Goal: Find contact information

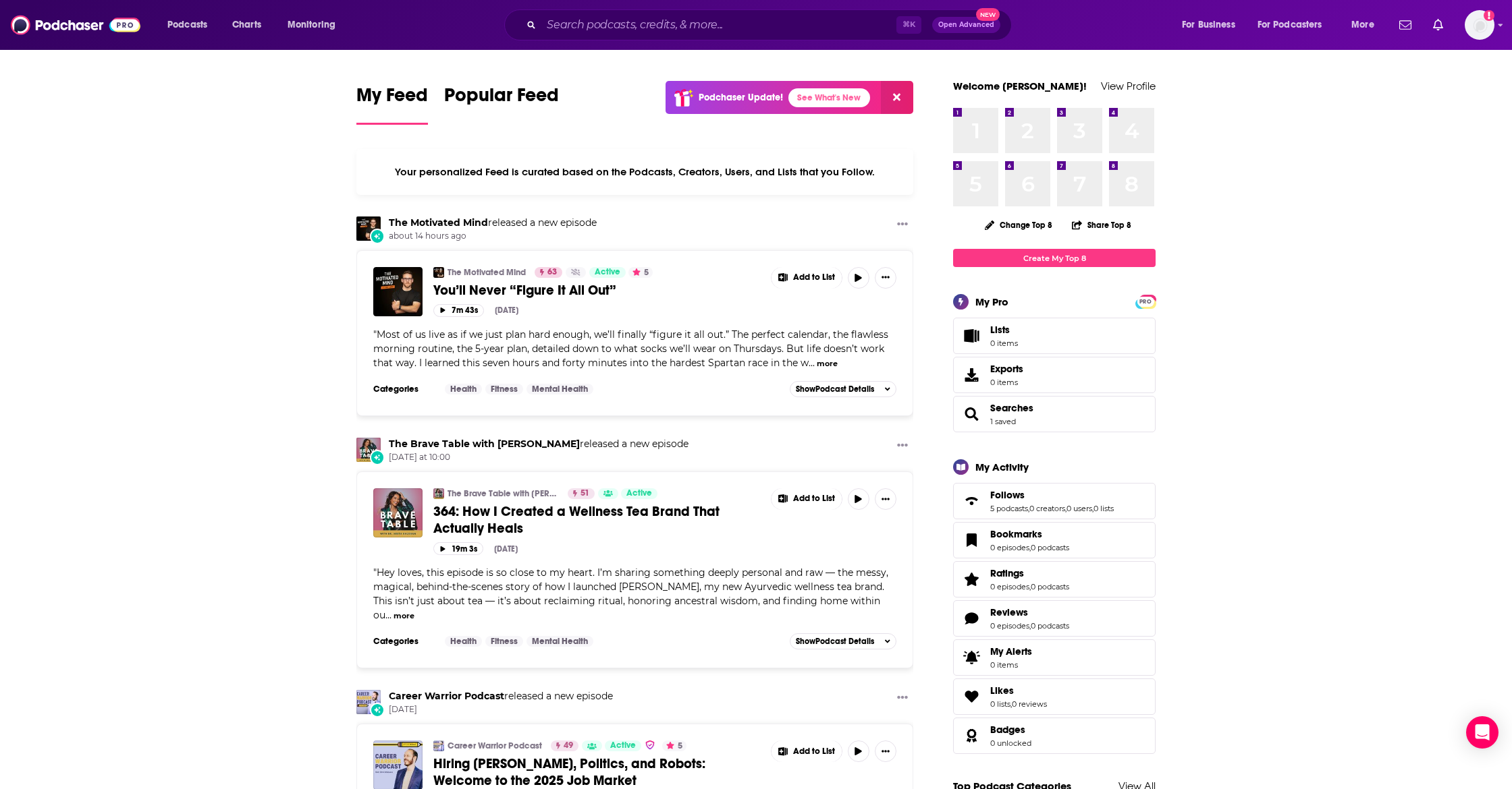
drag, startPoint x: 533, startPoint y: 15, endPoint x: 556, endPoint y: 22, distance: 24.0
click at [537, 16] on div "⌘ K Open Advanced New" at bounding box center [757, 25] width 507 height 31
click at [557, 22] on input "Search podcasts, credits, & more..." at bounding box center [718, 24] width 355 height 22
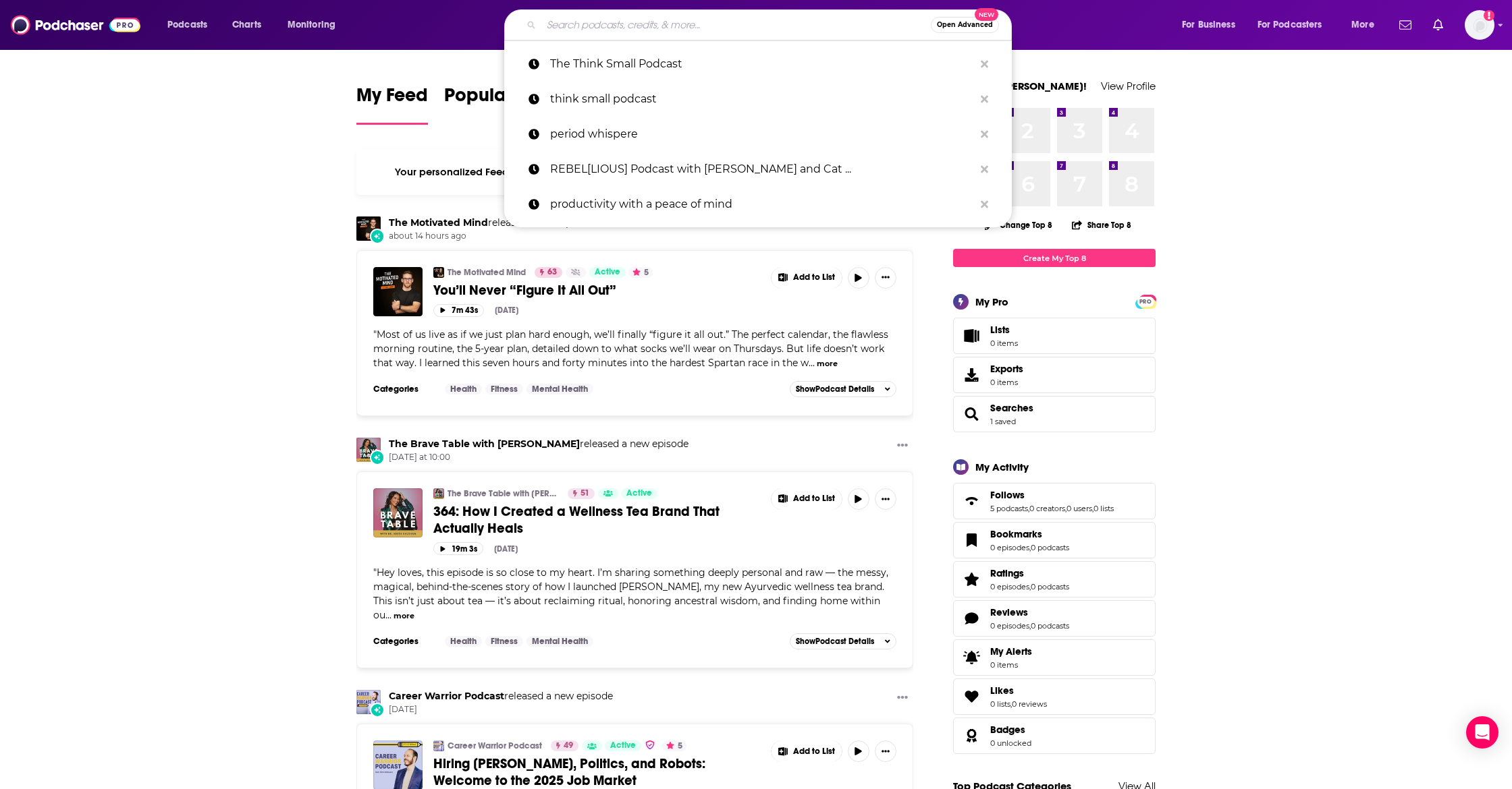
paste input "This is So Awkward"
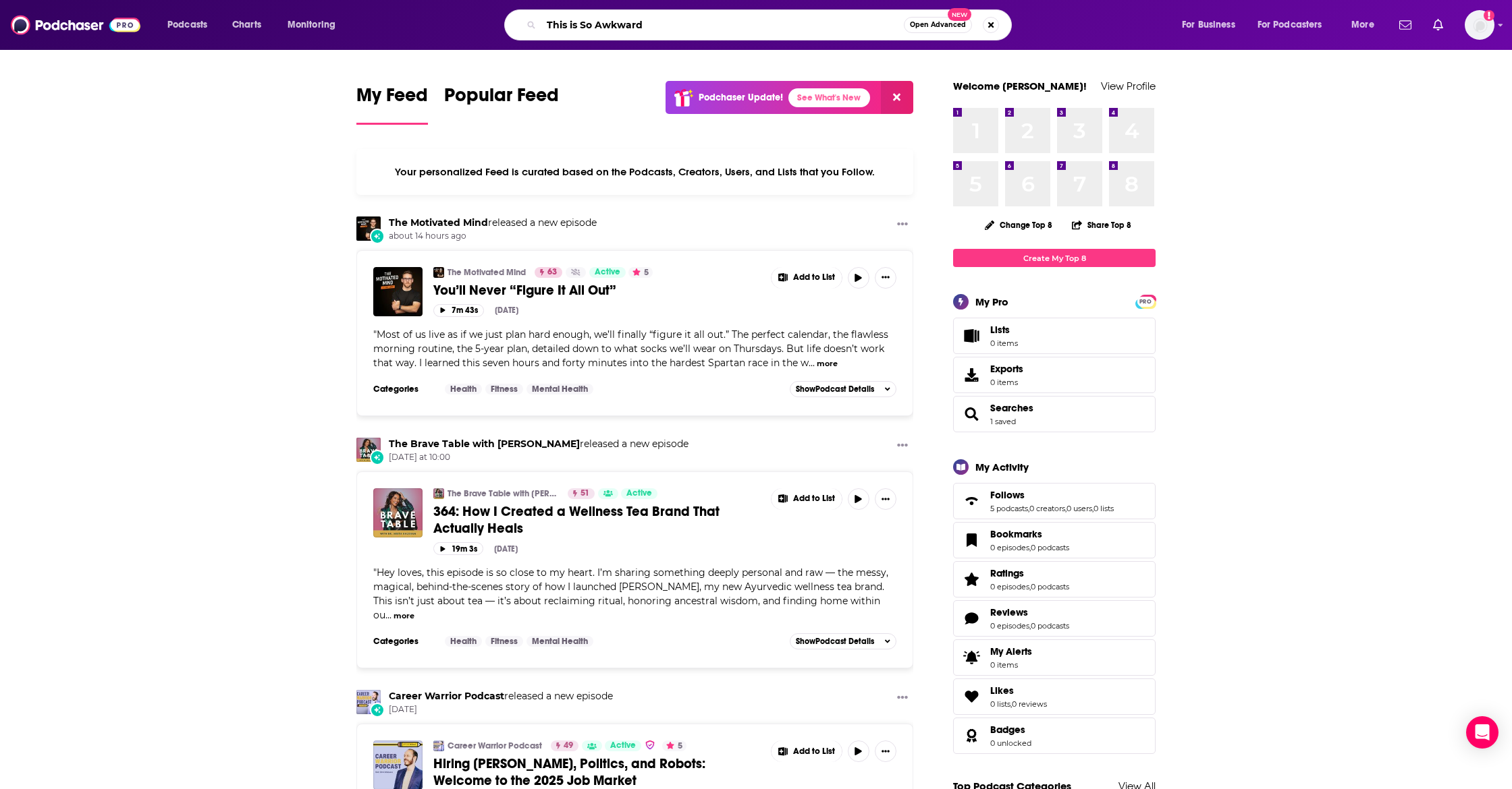
type input "This is So Awkward"
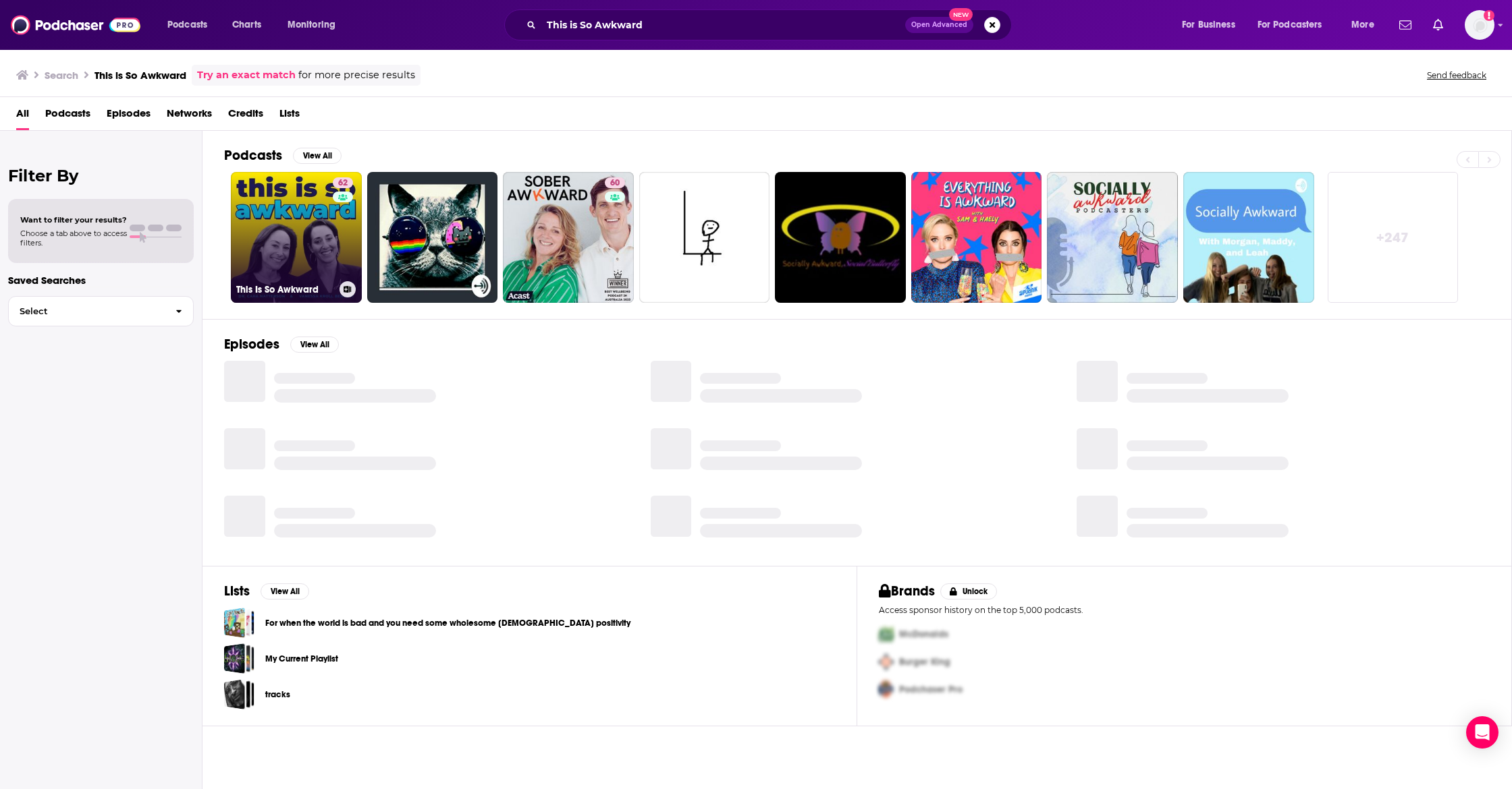
scroll to position [1, 0]
click at [297, 257] on link "62 This Is So Awkward" at bounding box center [296, 237] width 131 height 130
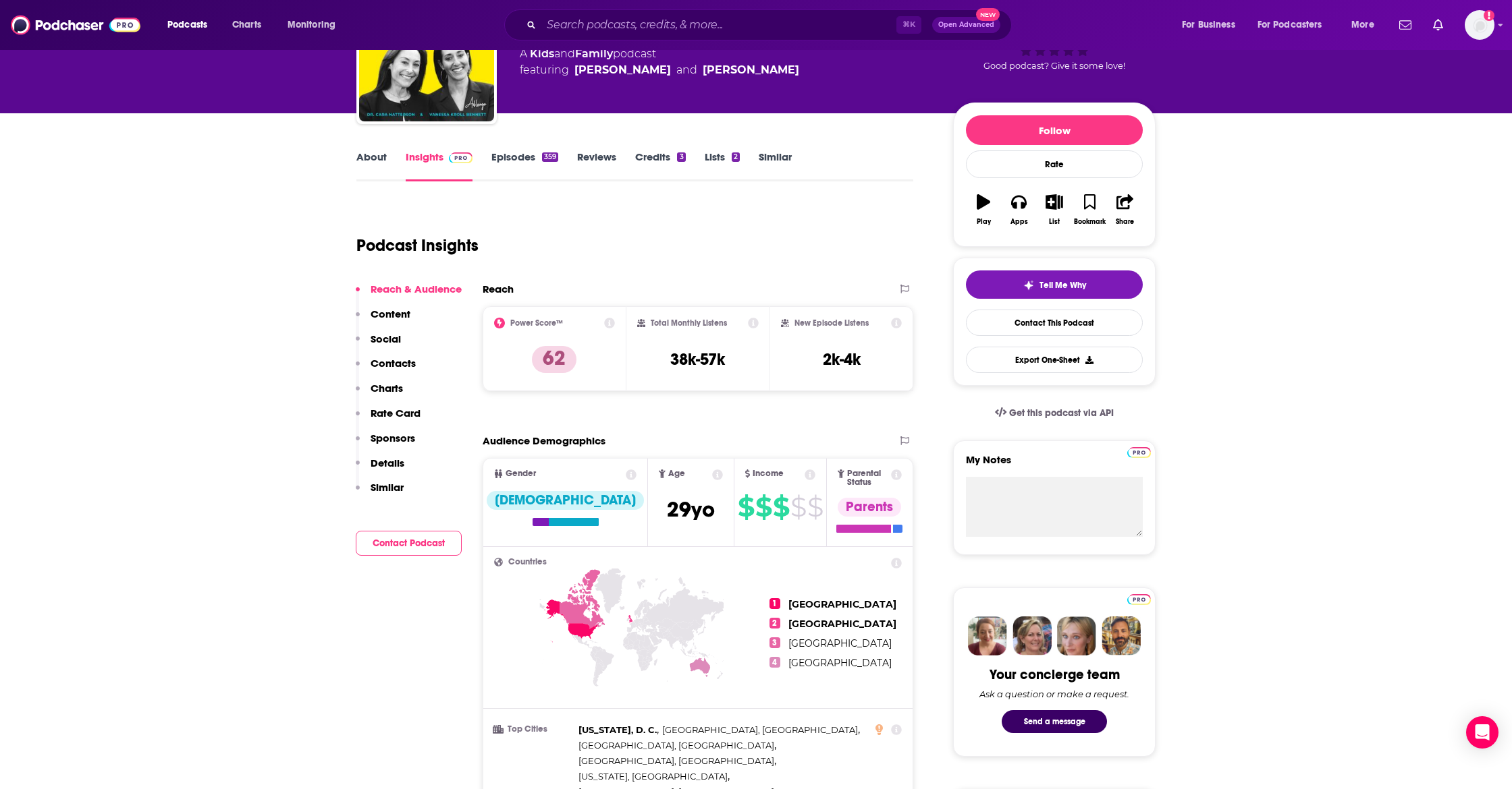
click at [380, 366] on p "Contacts" at bounding box center [393, 363] width 45 height 13
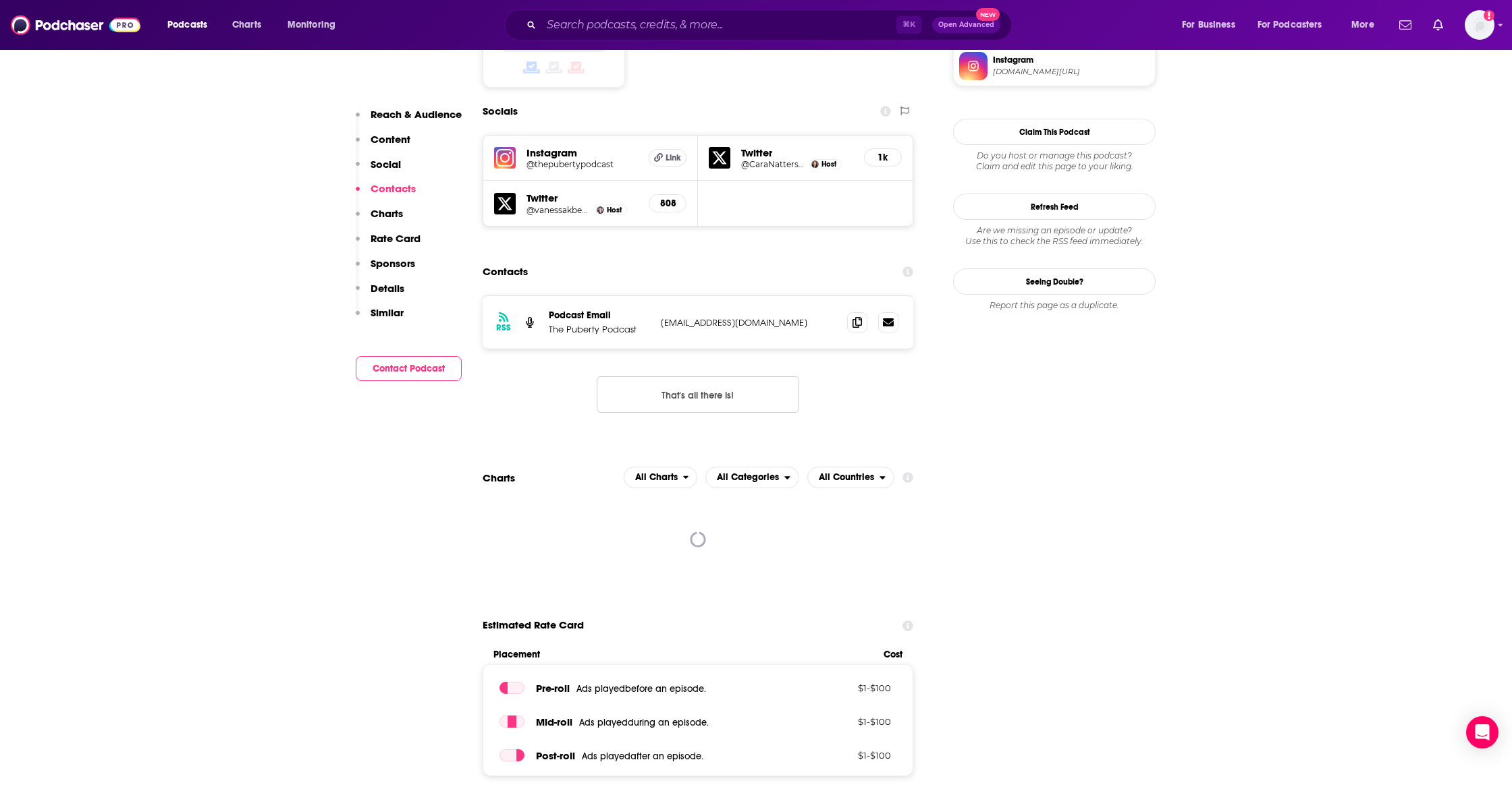
scroll to position [1143, 0]
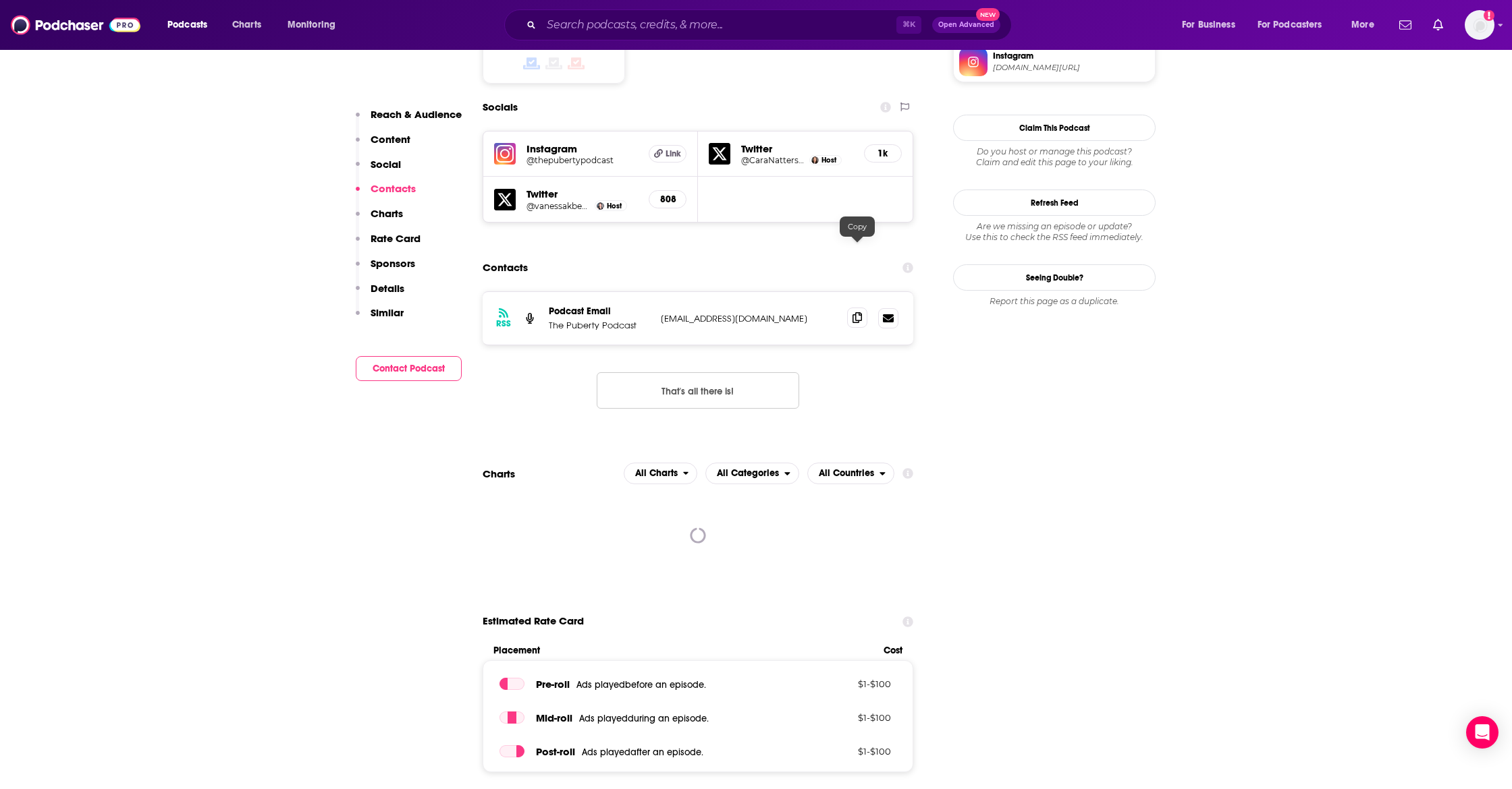
click at [860, 312] on icon at bounding box center [857, 317] width 10 height 10
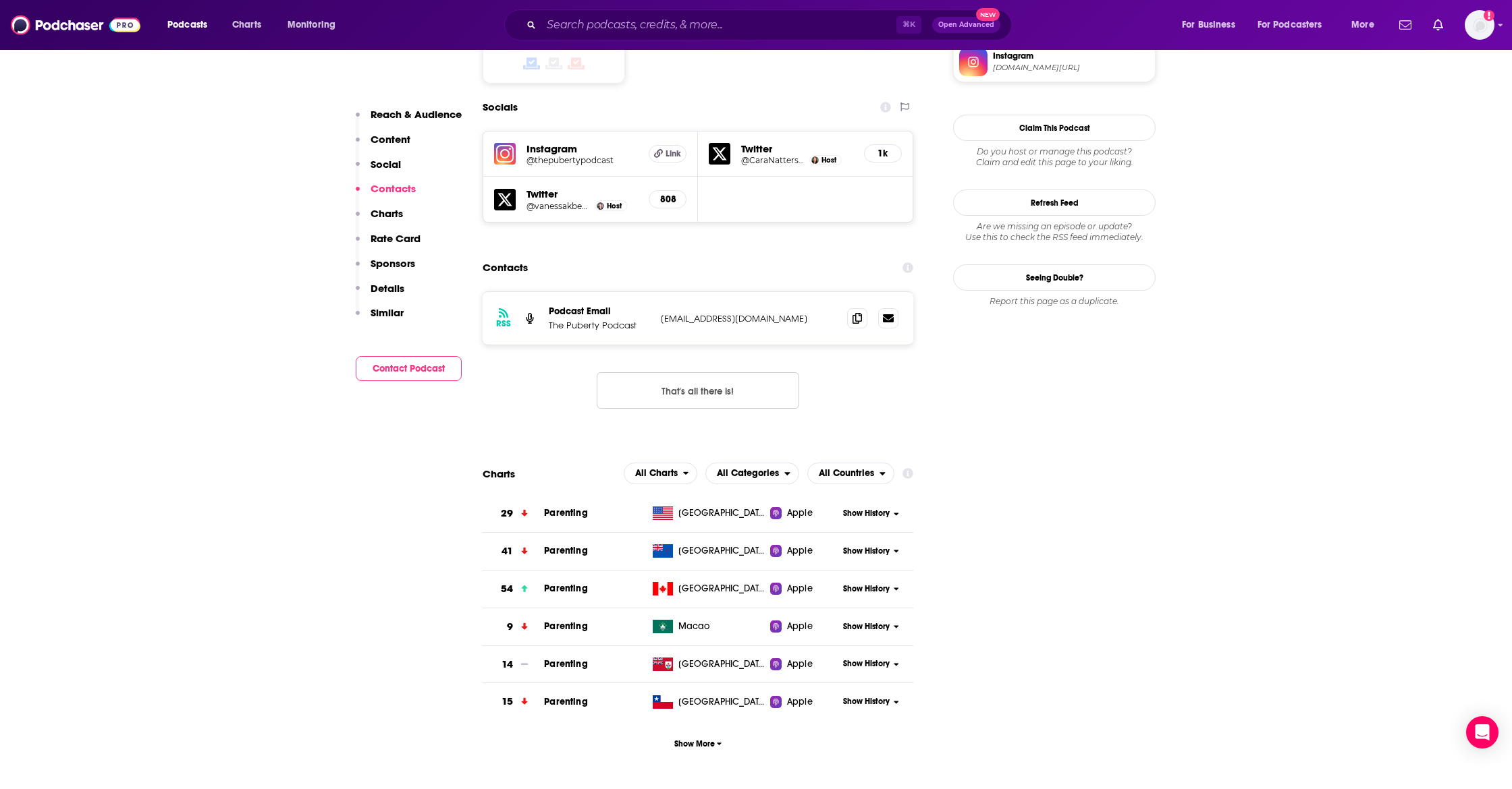
click at [646, 35] on div "⌘ K Open Advanced New" at bounding box center [757, 25] width 507 height 31
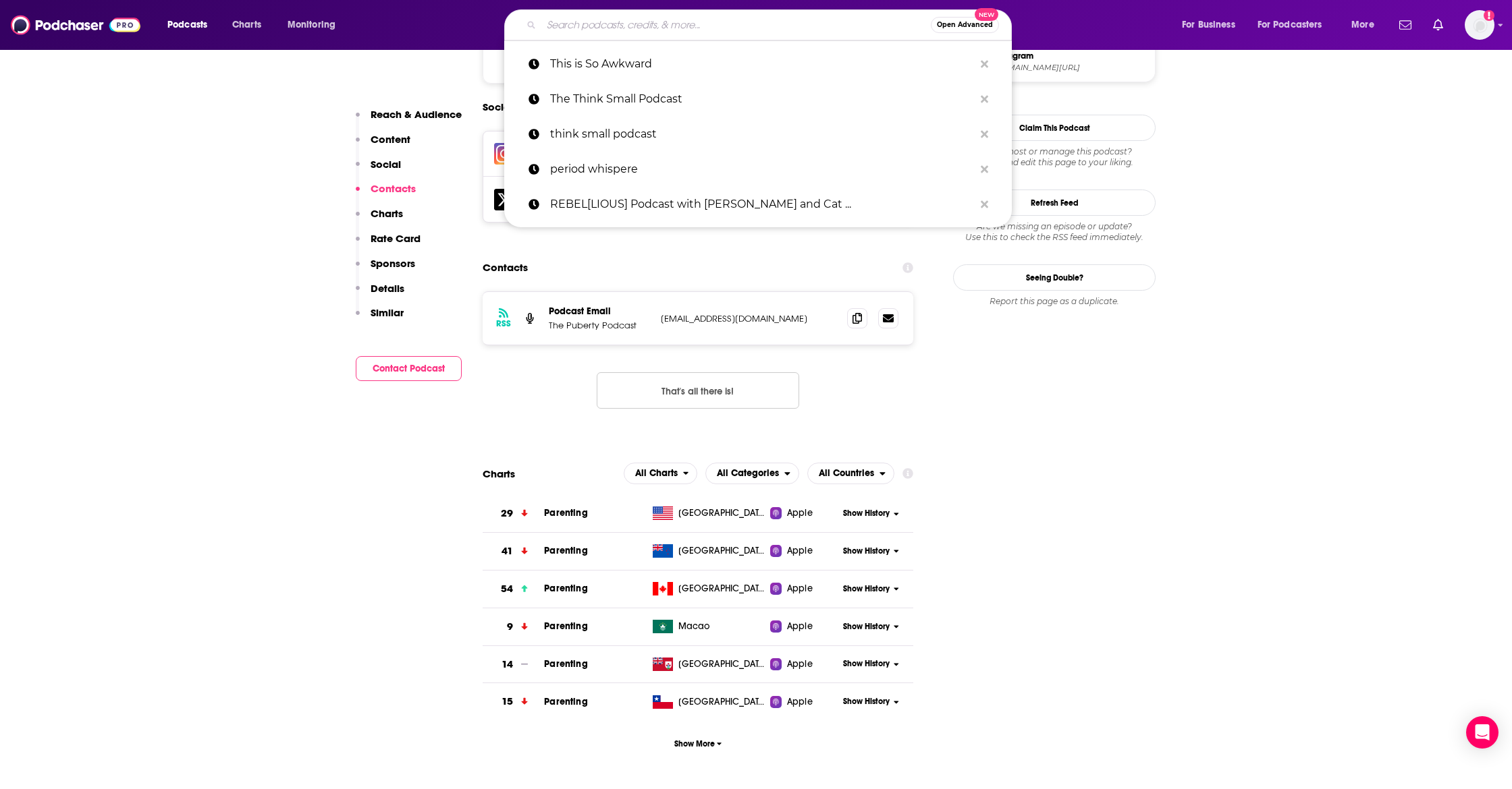
click at [654, 29] on input "Search podcasts, credits, & more..." at bounding box center [736, 24] width 389 height 22
paste input "Be Well with [PERSON_NAME]"
type input "Be Well with [PERSON_NAME]"
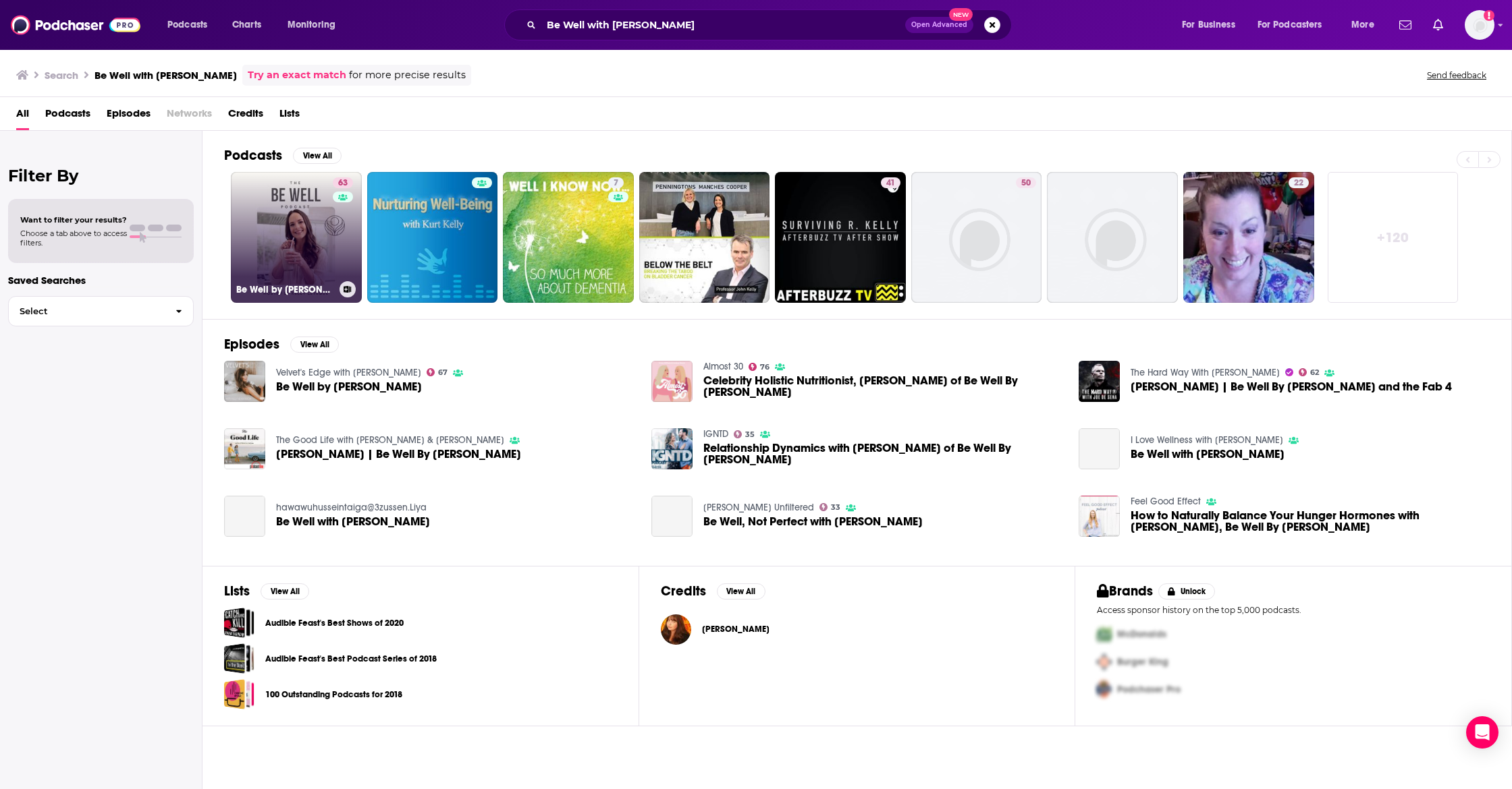
click at [288, 237] on link "63 Be Well by [PERSON_NAME]" at bounding box center [296, 237] width 131 height 130
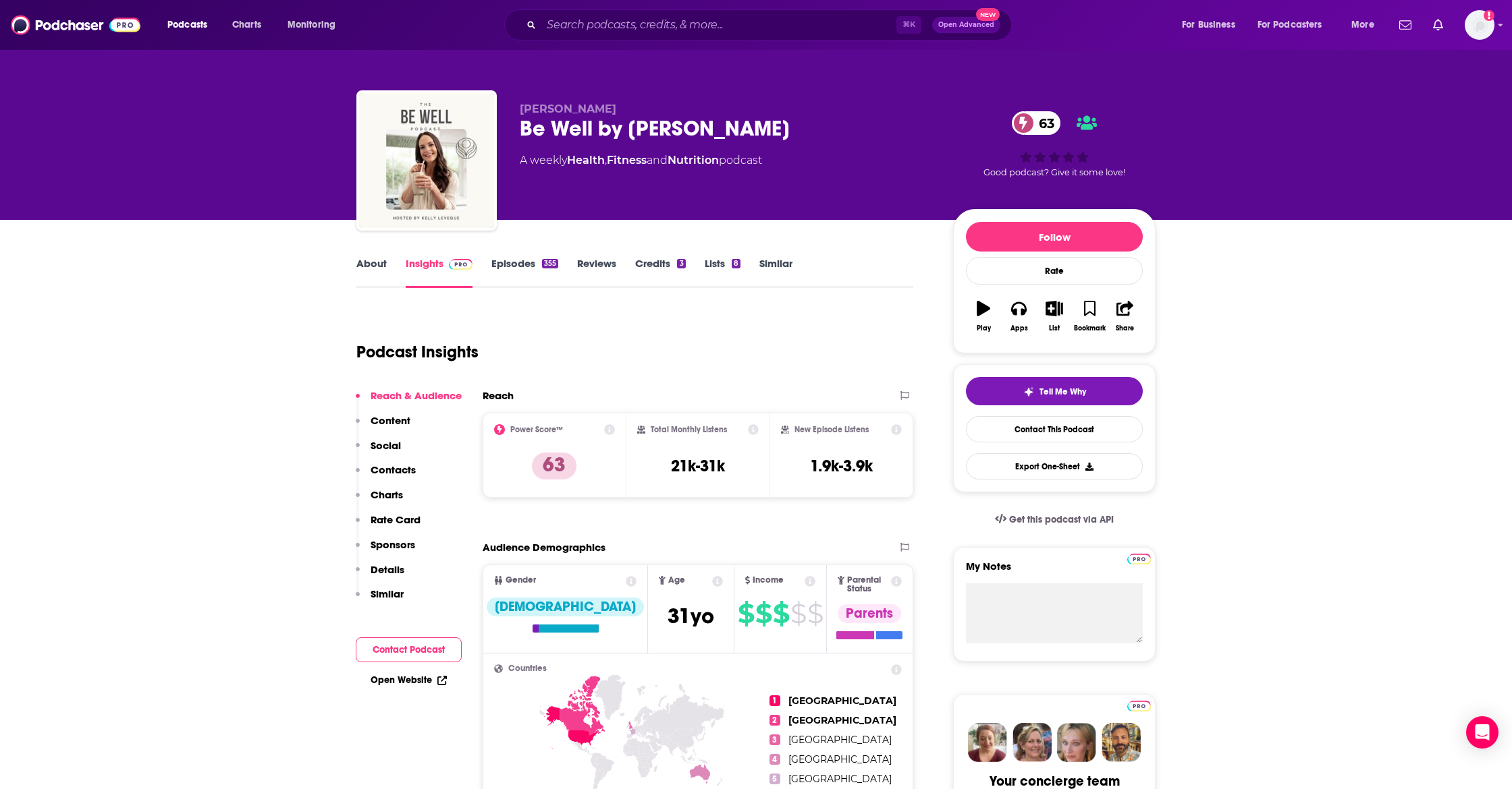
click at [386, 468] on p "Contacts" at bounding box center [393, 469] width 45 height 13
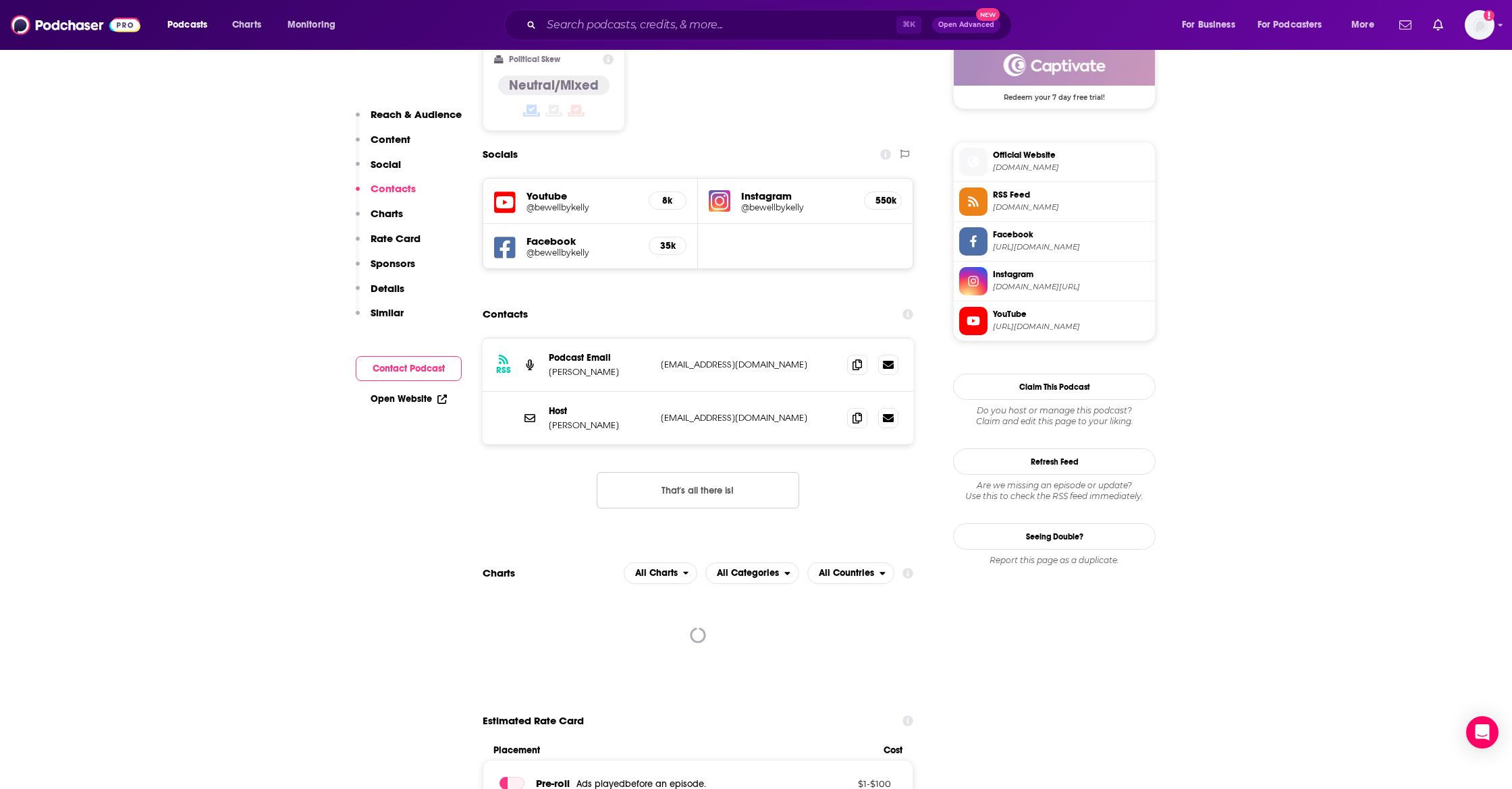
scroll to position [1156, 0]
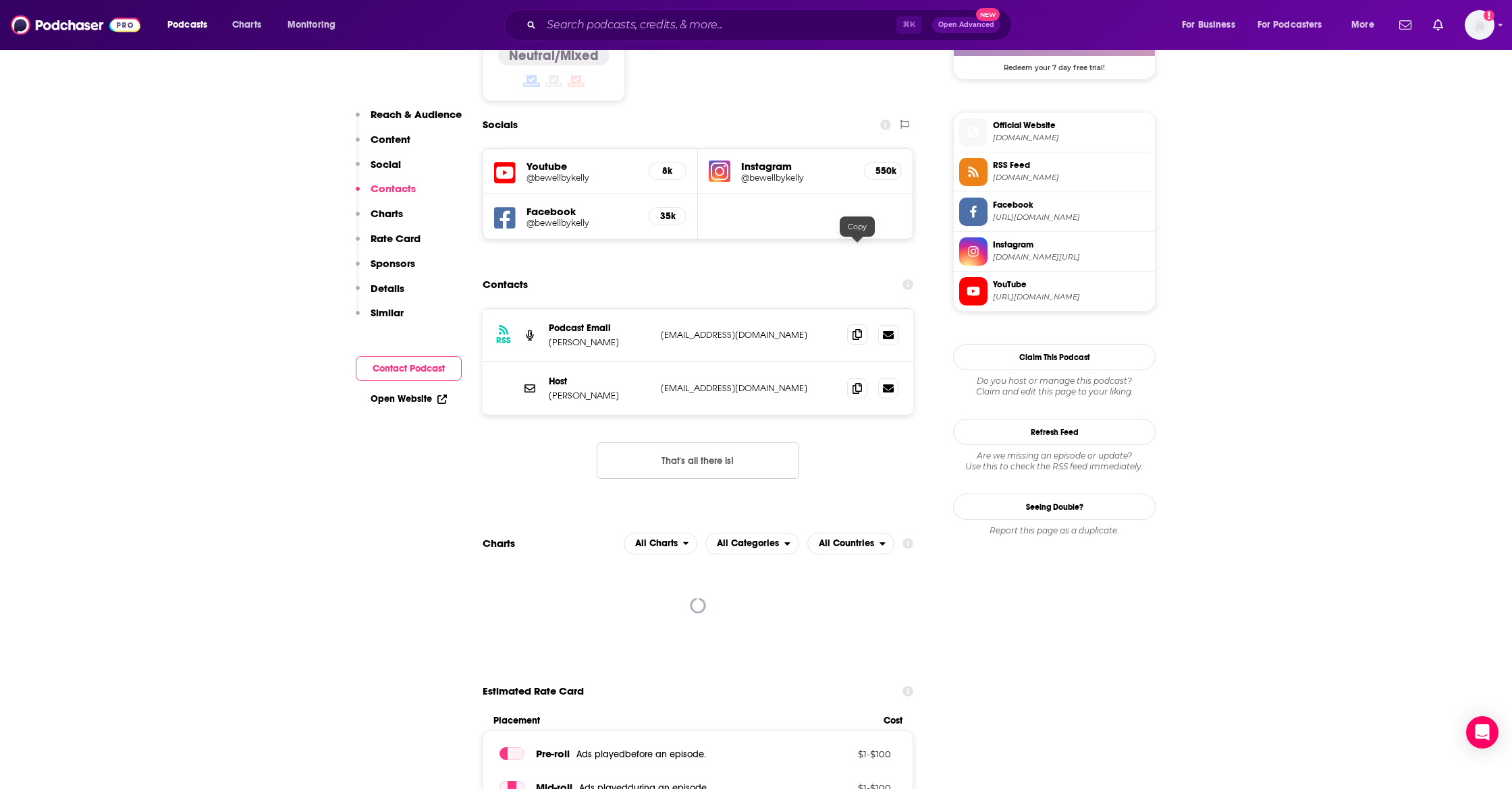
click at [854, 329] on icon at bounding box center [857, 334] width 10 height 10
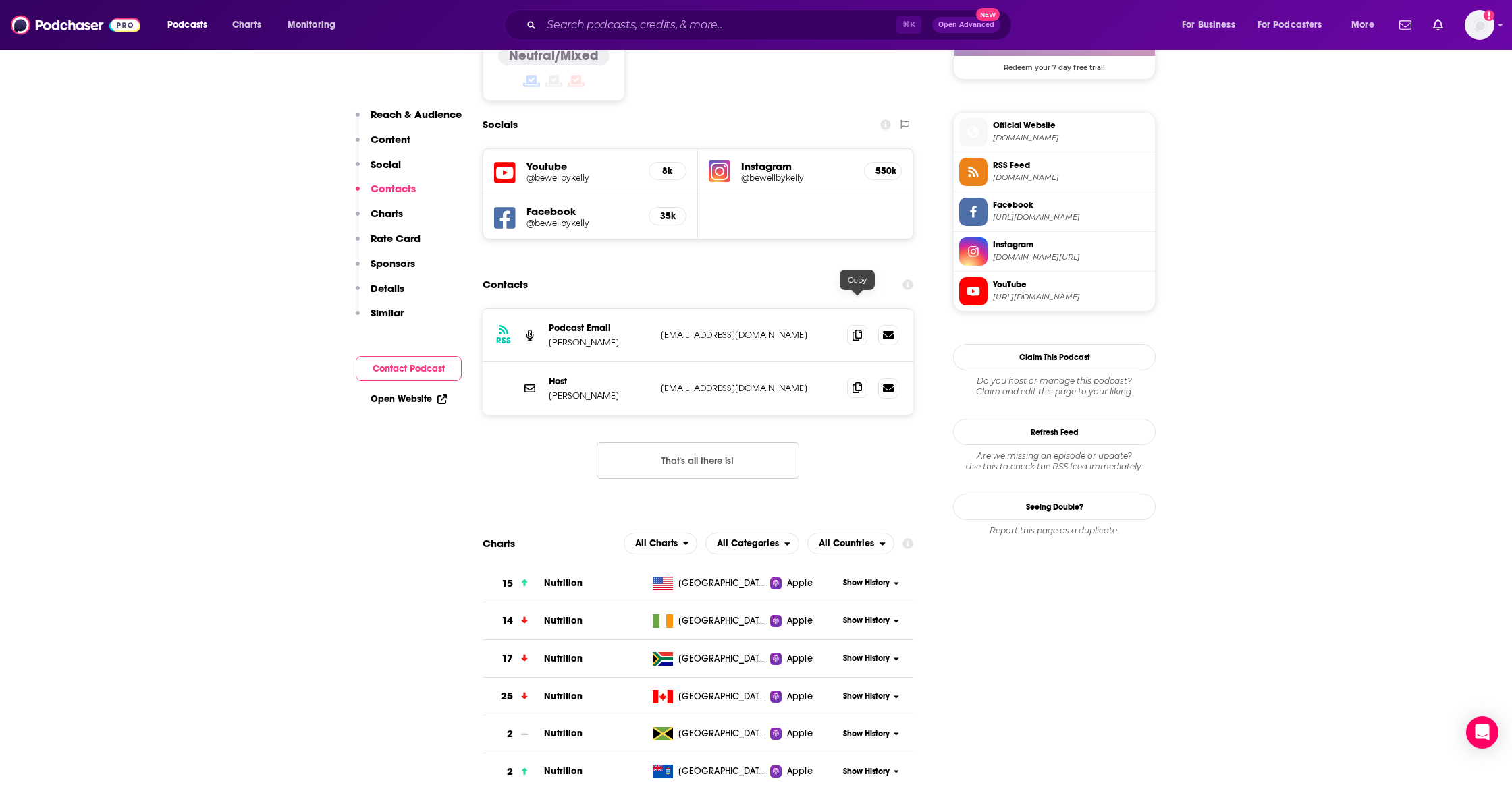
click at [857, 383] on icon at bounding box center [857, 388] width 10 height 10
click at [855, 329] on icon at bounding box center [857, 334] width 10 height 10
click at [852, 383] on icon at bounding box center [857, 388] width 10 height 10
click at [588, 29] on input "Search podcasts, credits, & more..." at bounding box center [718, 24] width 355 height 22
paste input "On Attachment"
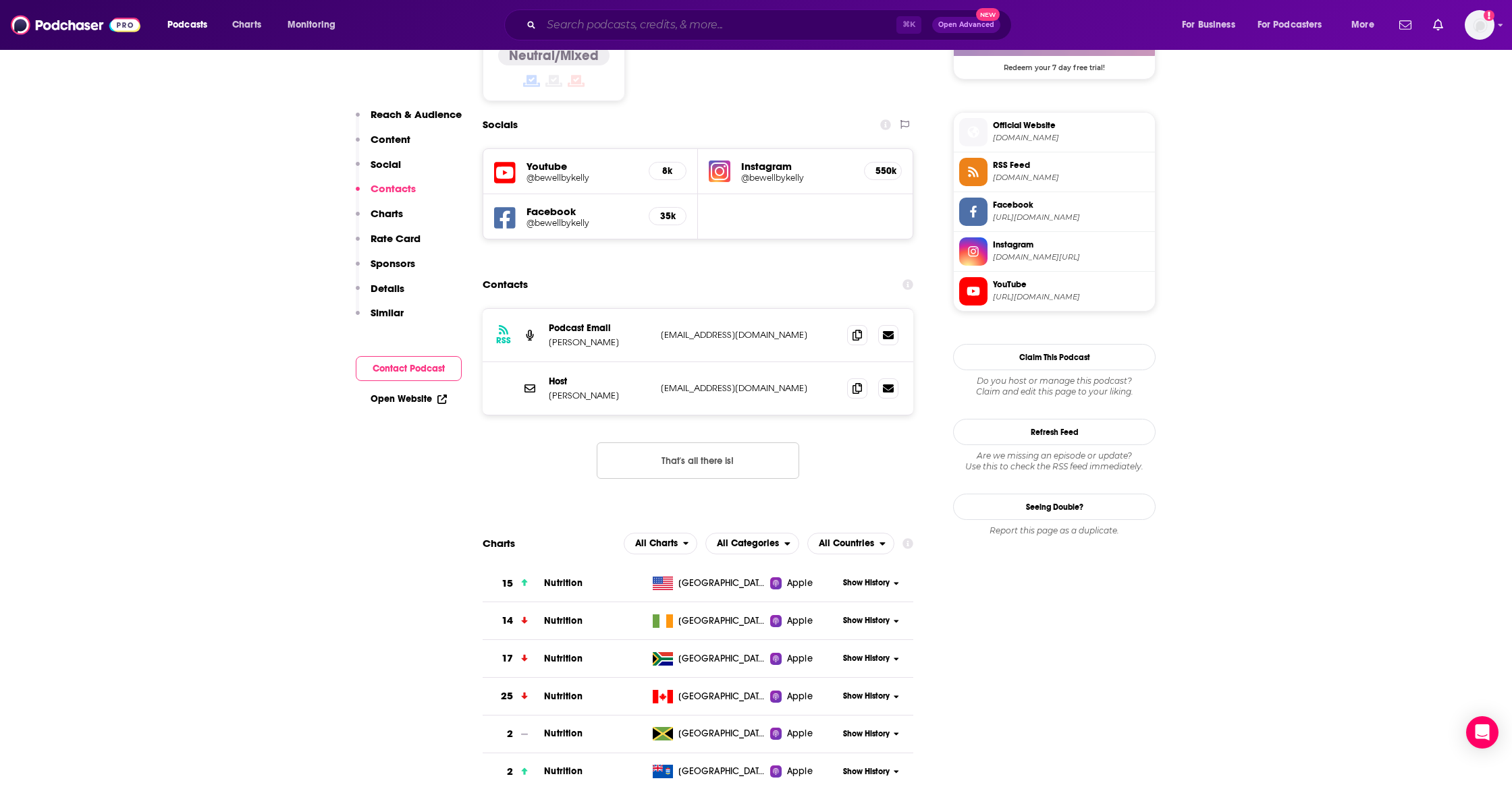
type input "On Attachment"
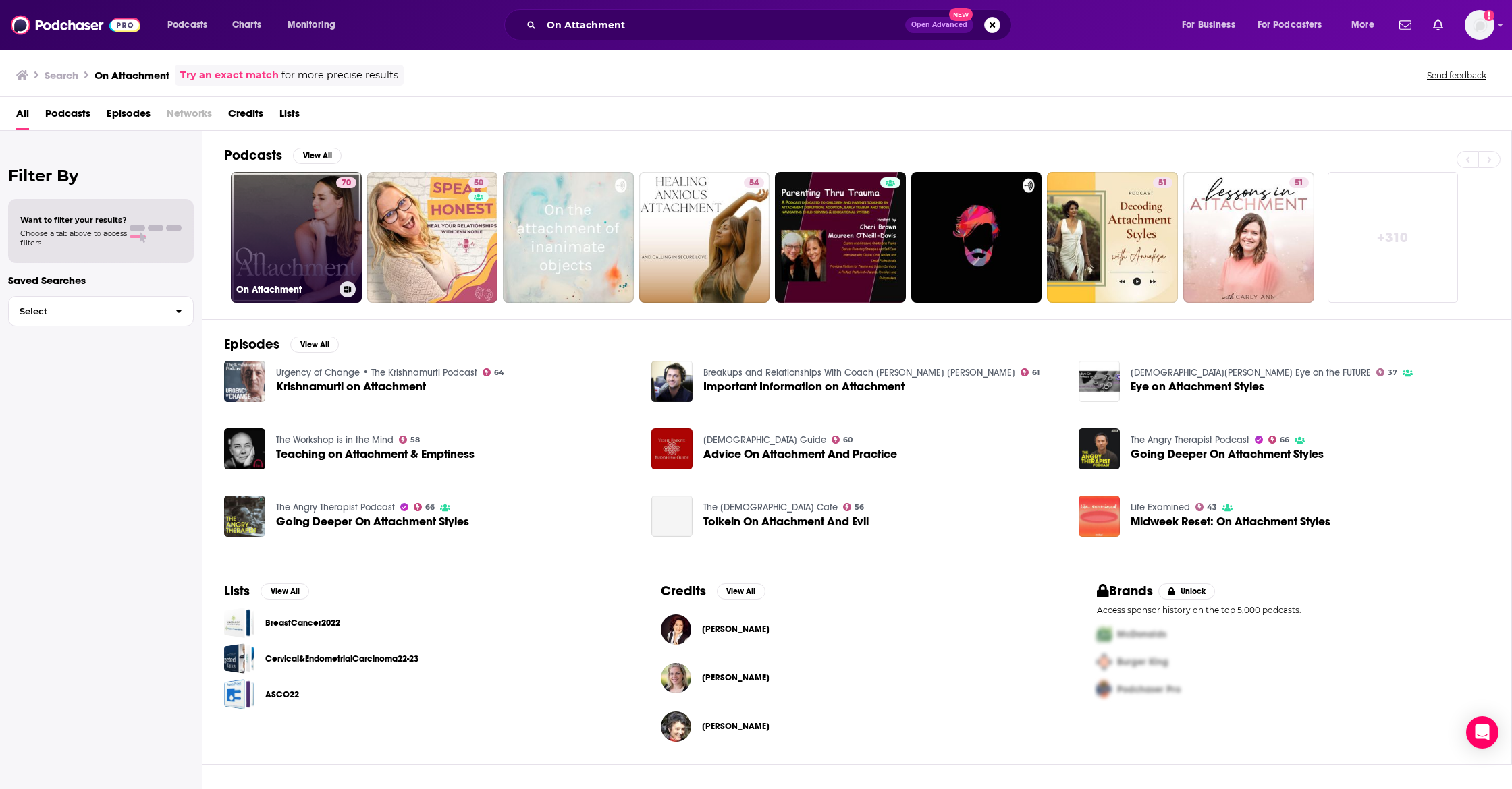
click at [285, 222] on link "70 On Attachment" at bounding box center [296, 237] width 131 height 130
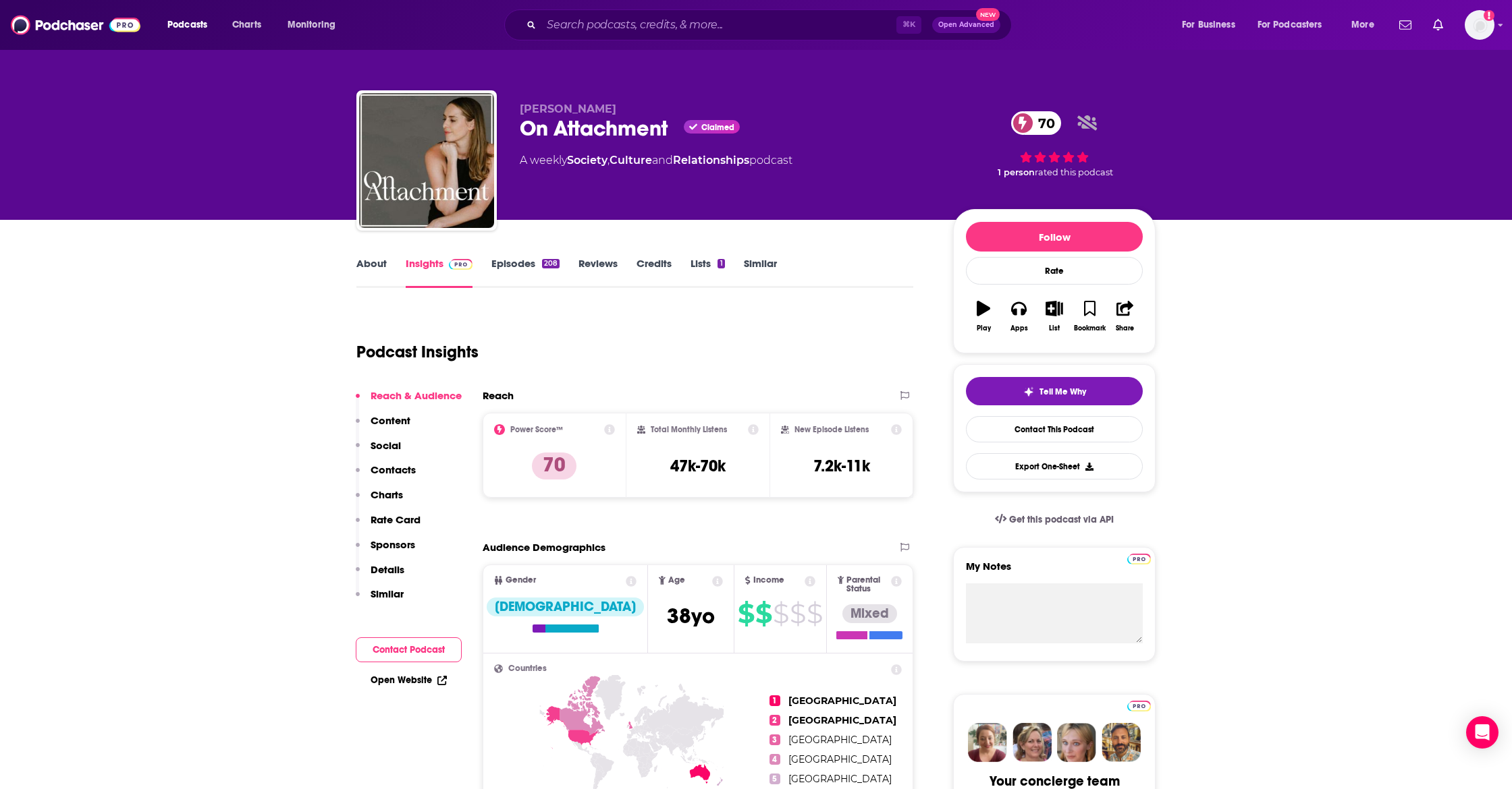
click at [389, 469] on p "Contacts" at bounding box center [393, 469] width 45 height 13
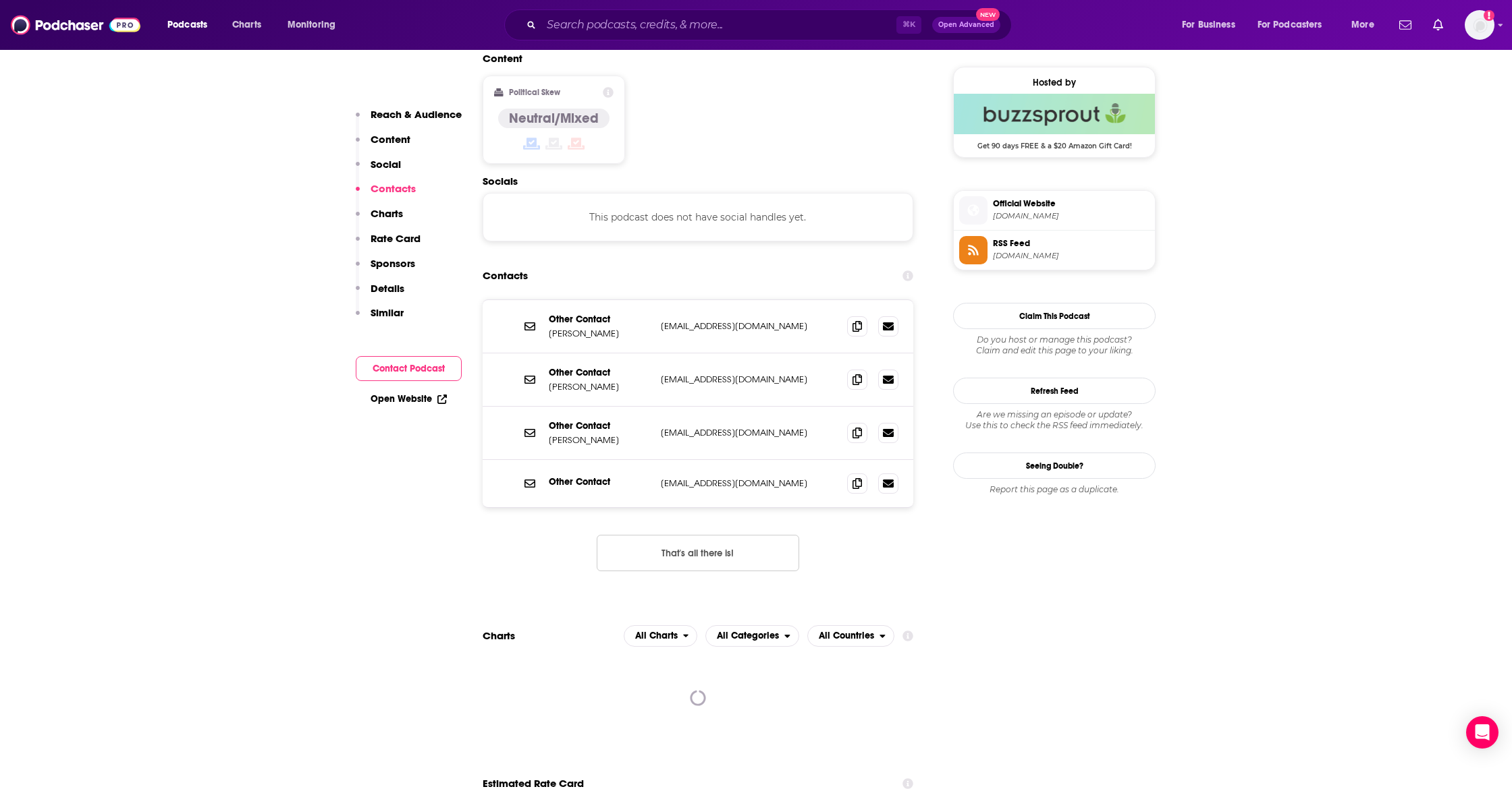
scroll to position [1080, 0]
click at [858, 318] on icon at bounding box center [857, 323] width 10 height 10
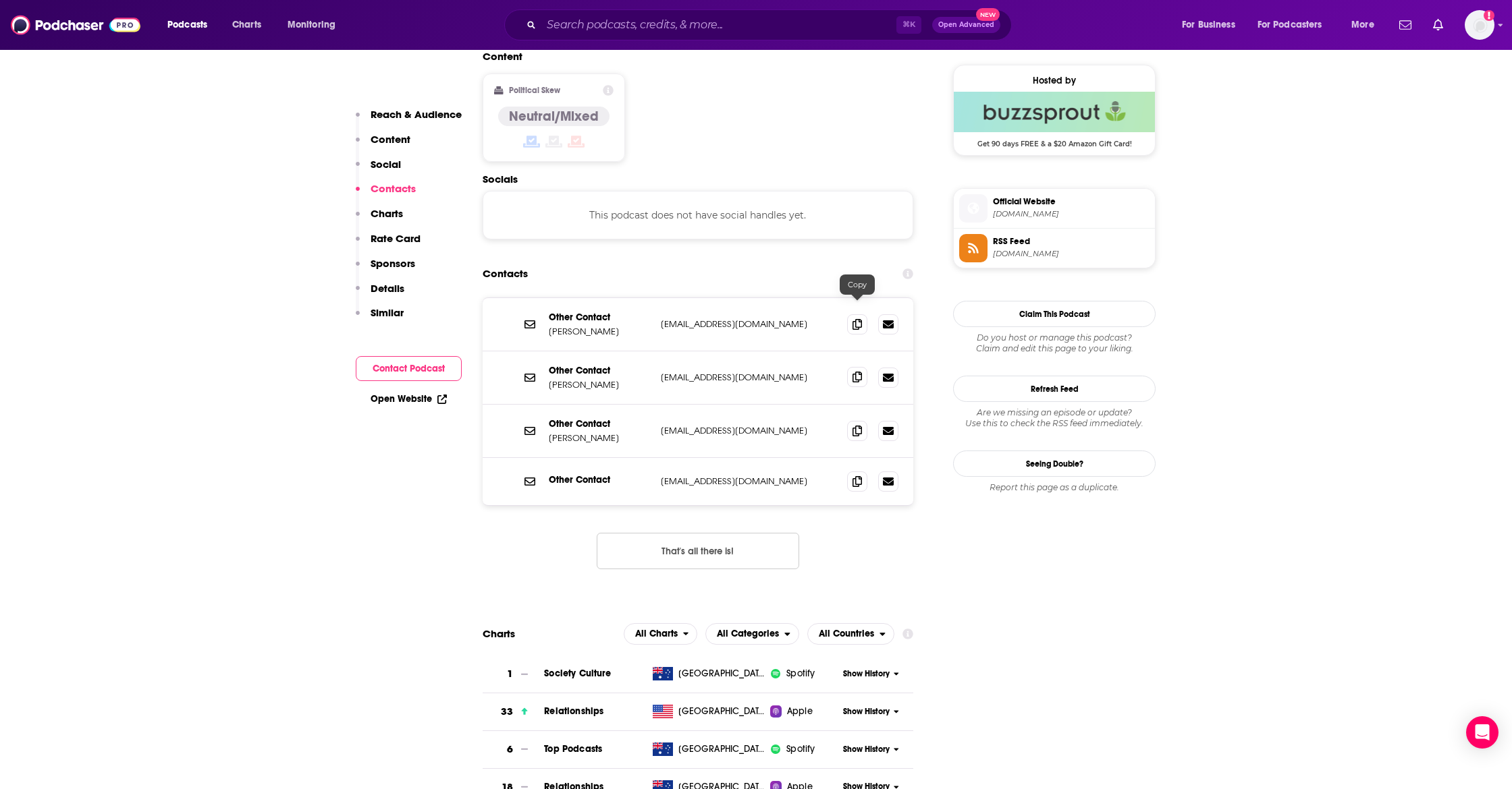
click at [860, 372] on icon at bounding box center [857, 377] width 10 height 10
click at [855, 425] on icon at bounding box center [857, 430] width 10 height 10
click at [577, 25] on input "Search podcasts, credits, & more..." at bounding box center [718, 24] width 355 height 22
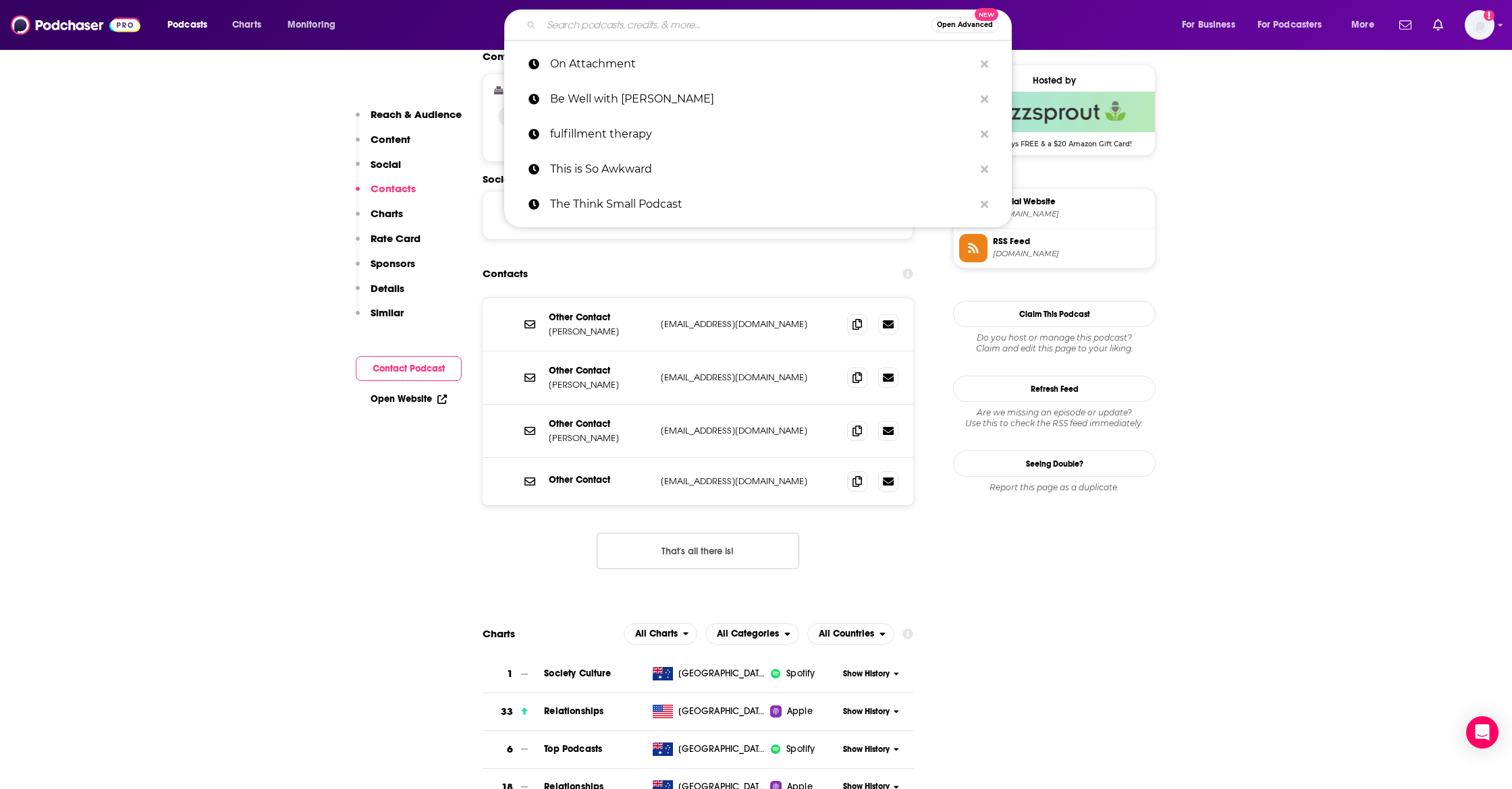
paste input "PedDocTalks"
type input "PedDocTalks"
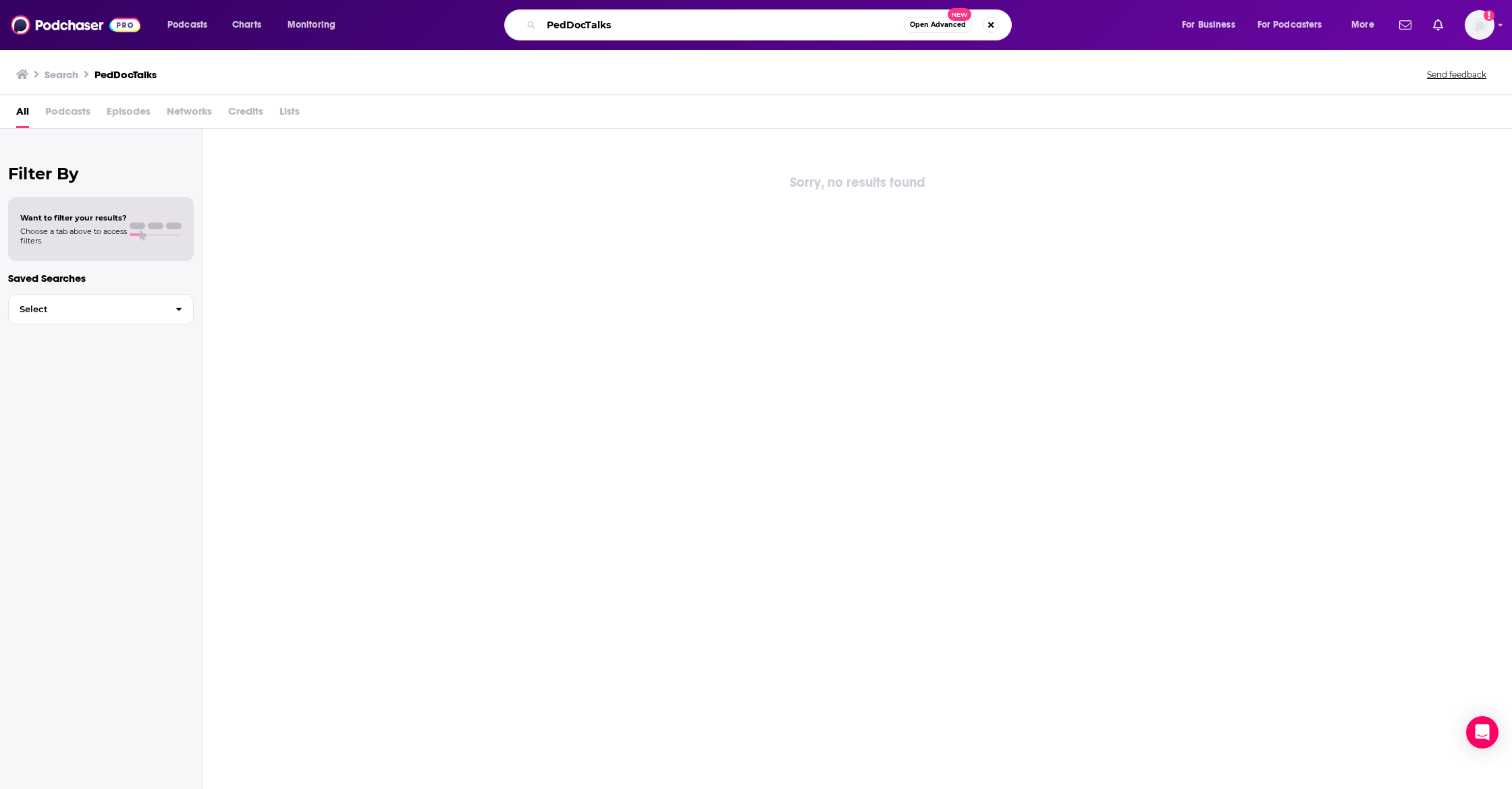
drag, startPoint x: 547, startPoint y: 26, endPoint x: 506, endPoint y: 25, distance: 41.0
click at [506, 26] on div "PedDocTalks Open Advanced New" at bounding box center [757, 25] width 507 height 31
paste input "This is Woman’s Work"
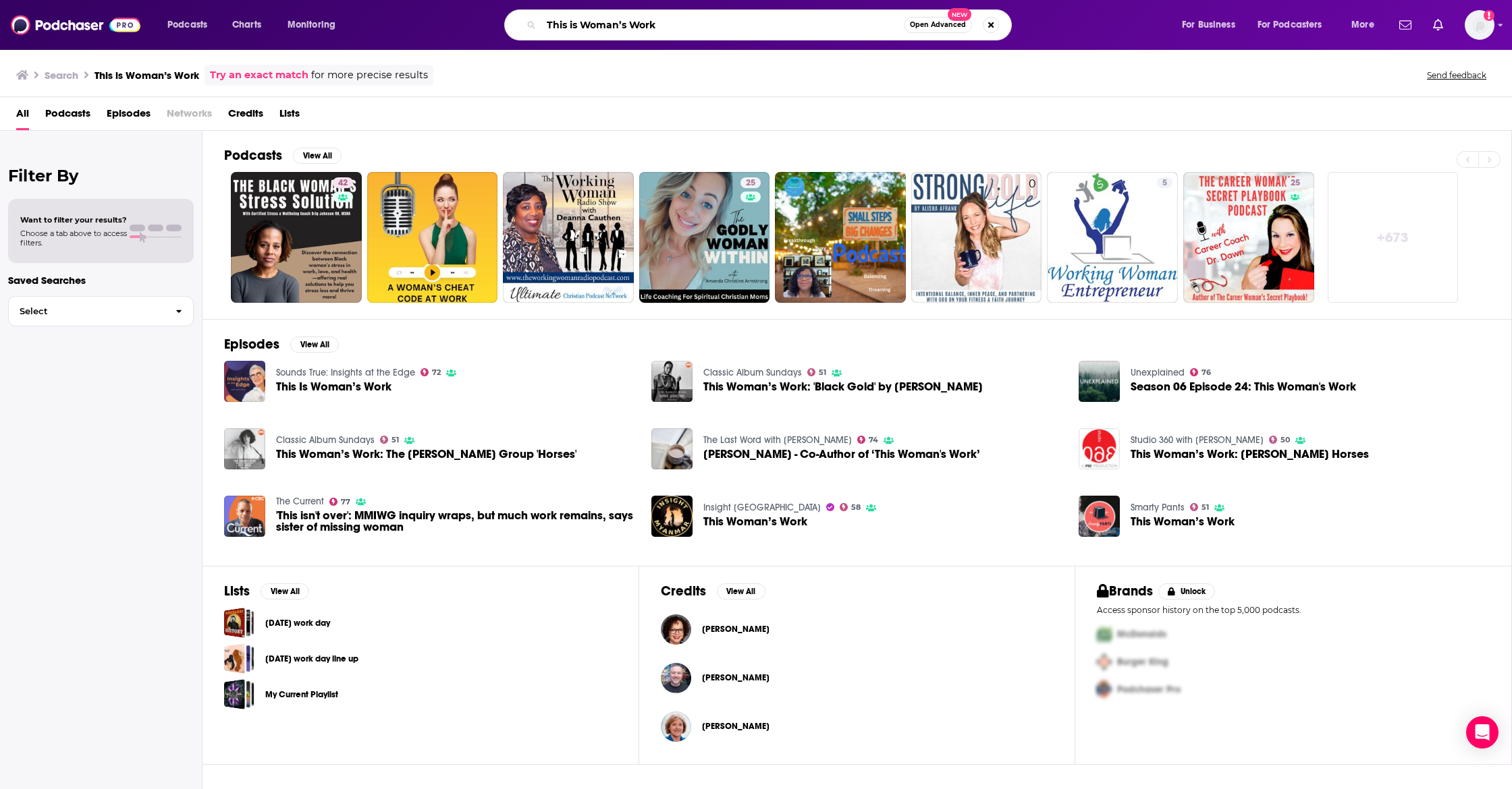
drag, startPoint x: 507, startPoint y: 12, endPoint x: 497, endPoint y: 10, distance: 10.2
click at [494, 10] on div "This is Woman’s Work Open Advanced New" at bounding box center [770, 25] width 793 height 31
paste input "Fulfillment Therapy"
type input "Fulfillment Therapy"
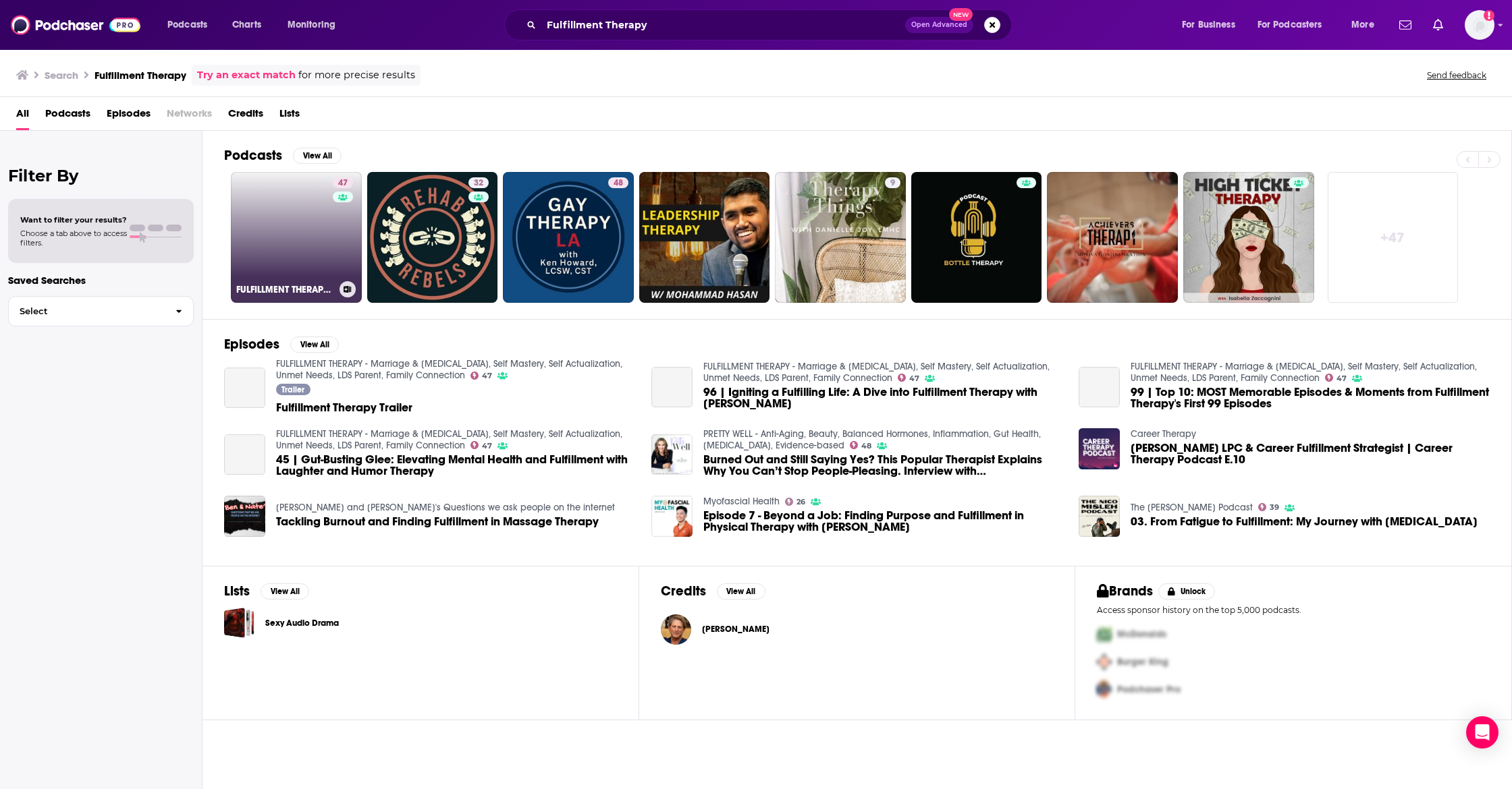
click at [297, 233] on link "47 FULFILLMENT THERAPY - Marriage & [MEDICAL_DATA], Self Mastery, Self Actualiz…" at bounding box center [296, 237] width 131 height 130
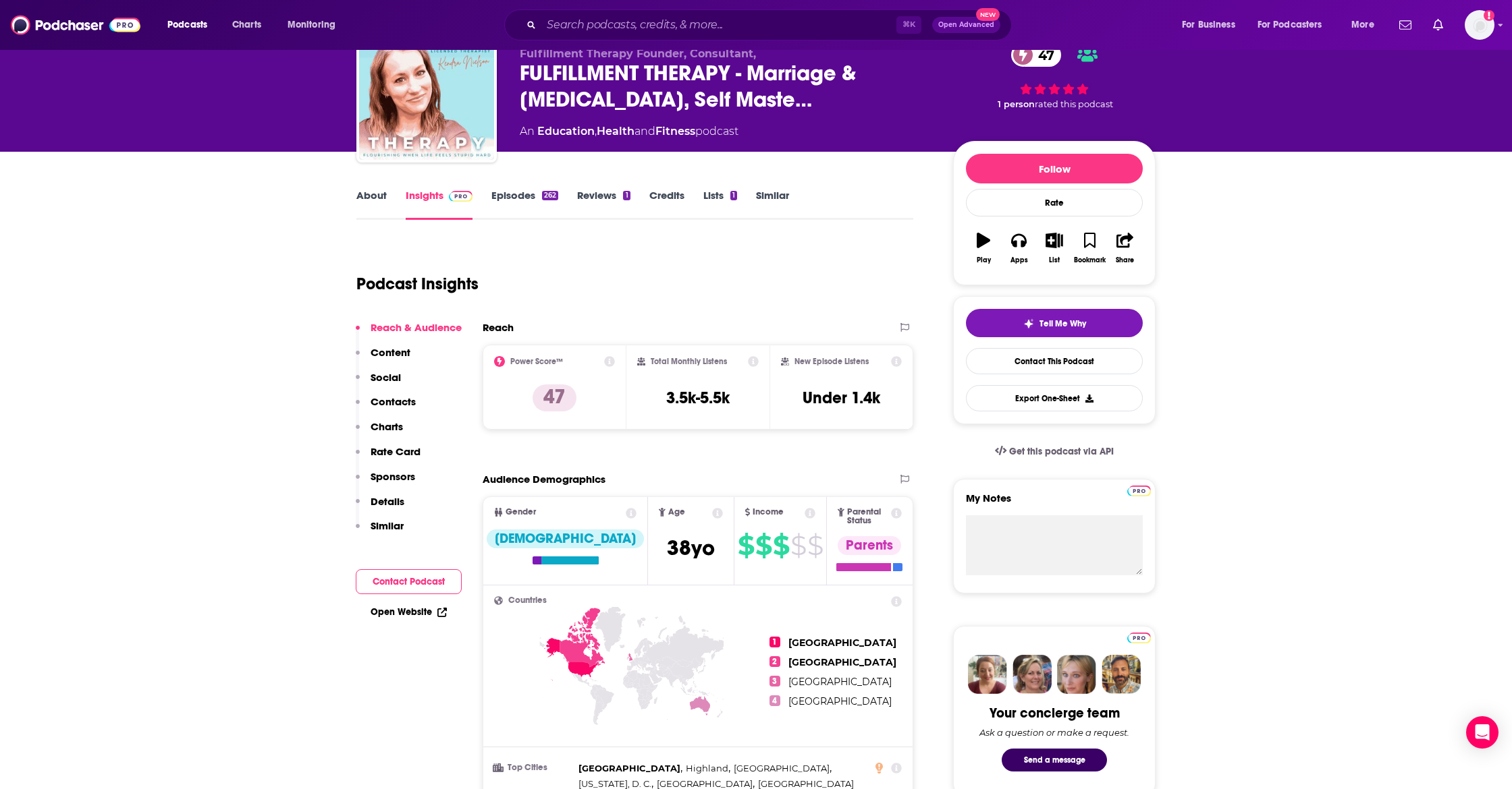
click at [394, 398] on p "Contacts" at bounding box center [393, 402] width 45 height 13
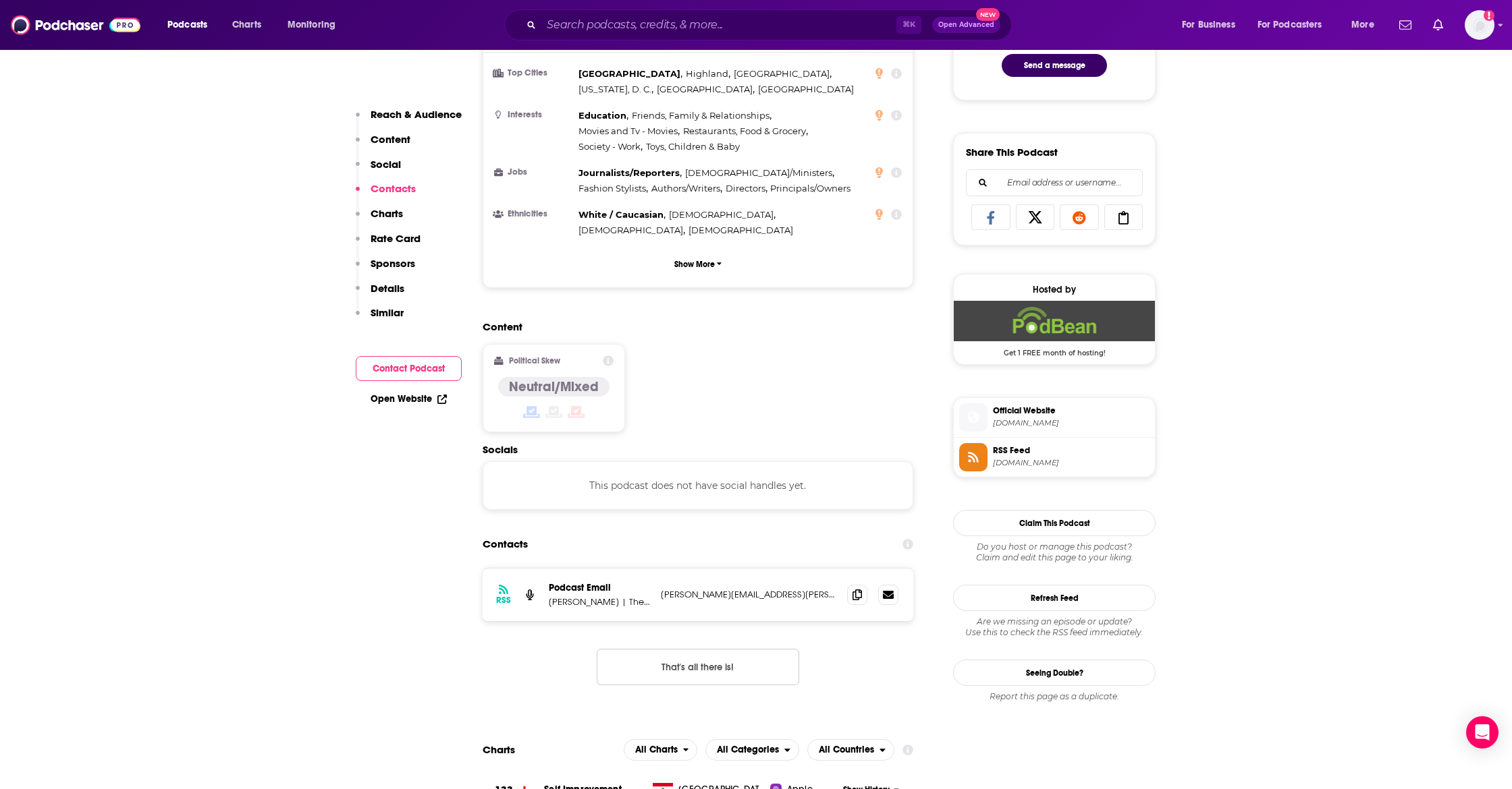
scroll to position [1085, 0]
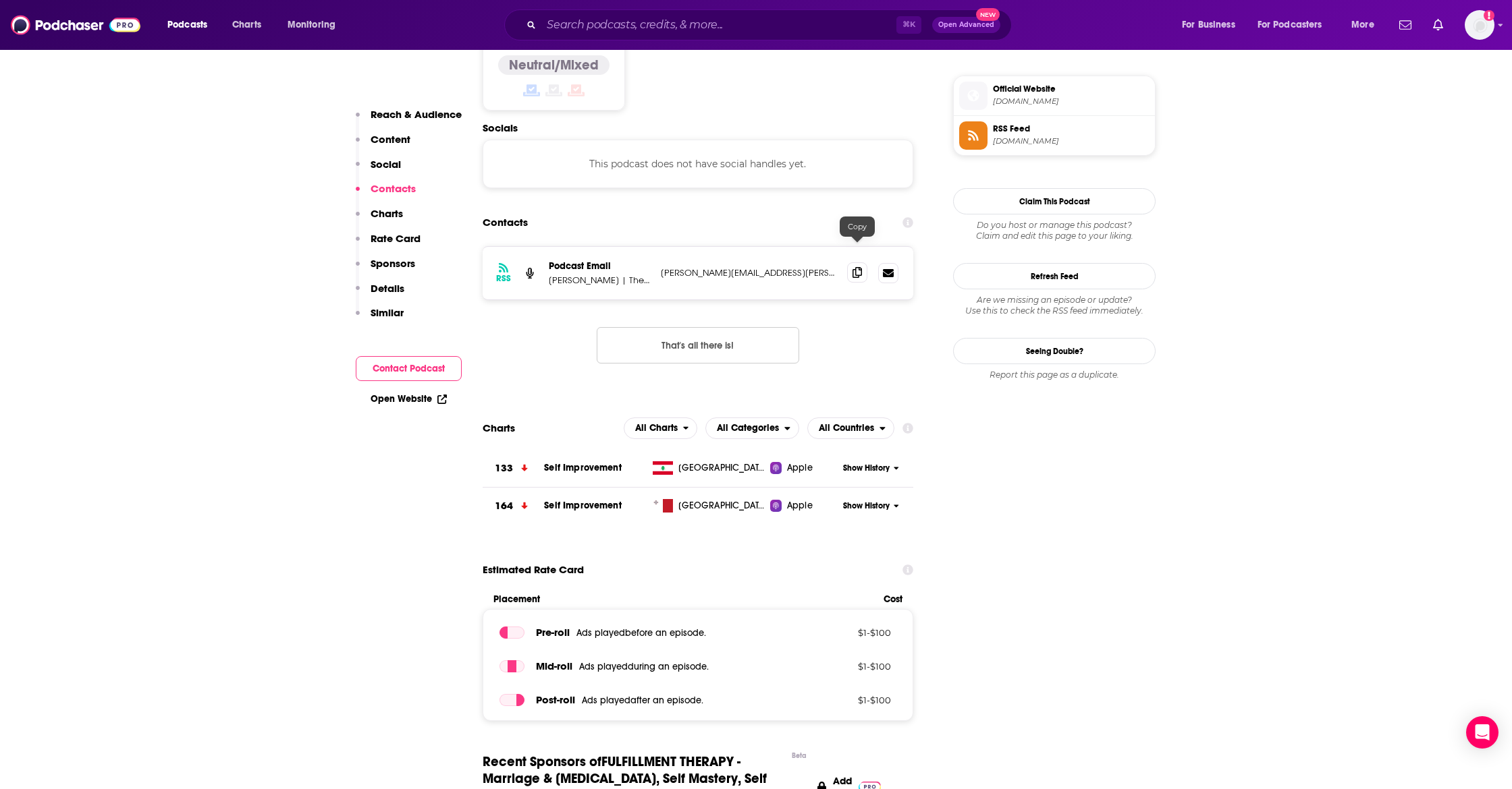
click at [852, 267] on icon at bounding box center [857, 272] width 10 height 10
